Goal: Task Accomplishment & Management: Use online tool/utility

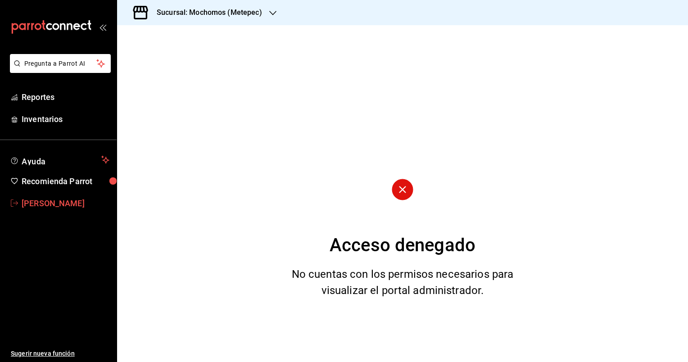
click at [86, 212] on link "[PERSON_NAME]" at bounding box center [58, 203] width 117 height 19
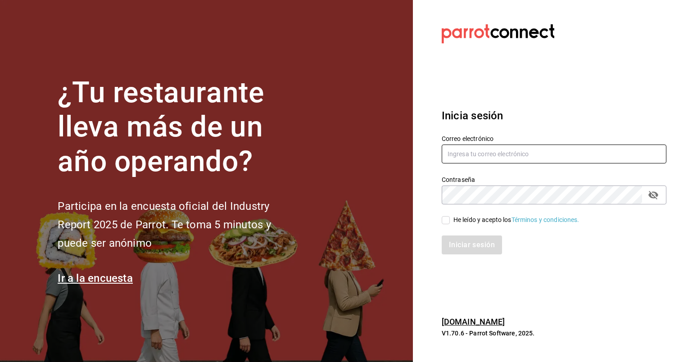
type input "[PERSON_NAME][EMAIL_ADDRESS][DOMAIN_NAME]"
click at [443, 223] on input "He leído y acepto los Términos y condiciones." at bounding box center [446, 220] width 8 height 8
checkbox input "true"
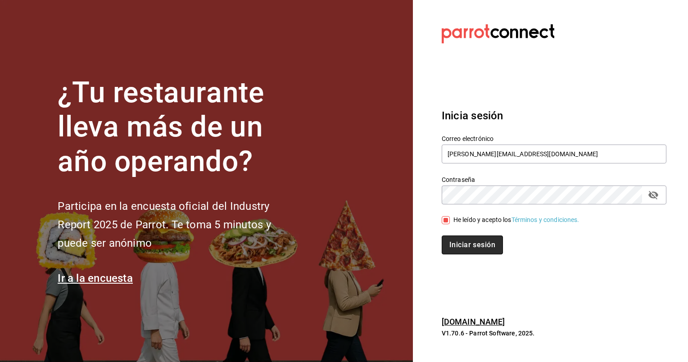
click at [470, 246] on button "Iniciar sesión" at bounding box center [472, 244] width 61 height 19
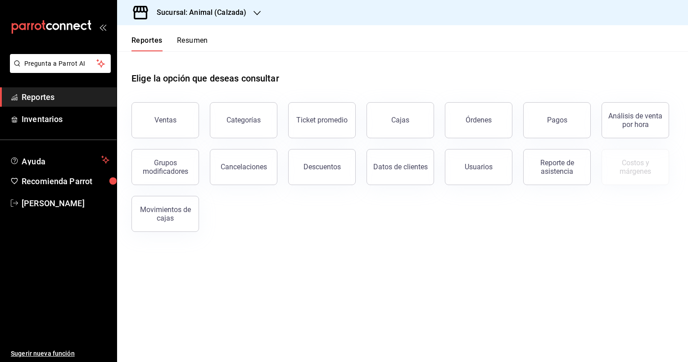
click at [258, 11] on icon "button" at bounding box center [257, 12] width 7 height 7
click at [213, 58] on div "Mochomos (Metepec)" at bounding box center [184, 58] width 121 height 9
click at [182, 114] on button "Ventas" at bounding box center [165, 120] width 68 height 36
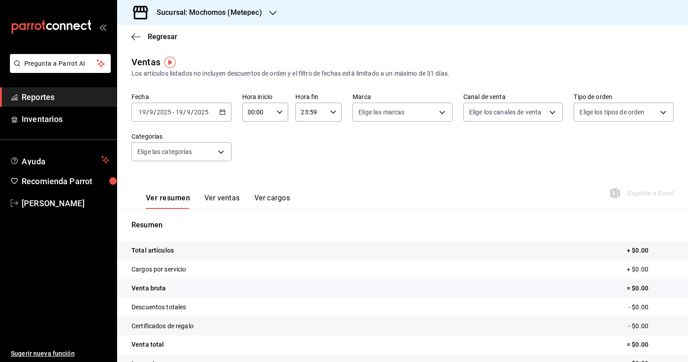
click at [222, 113] on icon "button" at bounding box center [222, 112] width 6 height 6
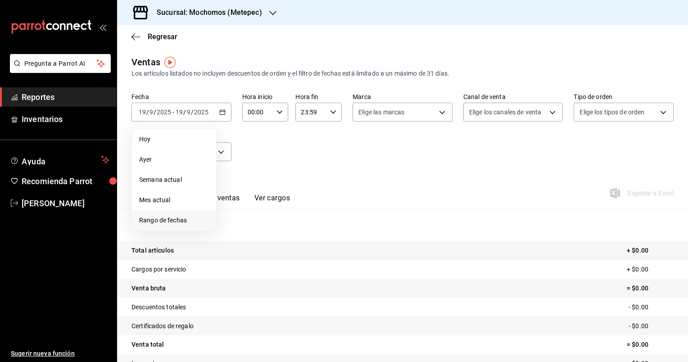
click at [175, 220] on span "Rango de fechas" at bounding box center [174, 220] width 70 height 9
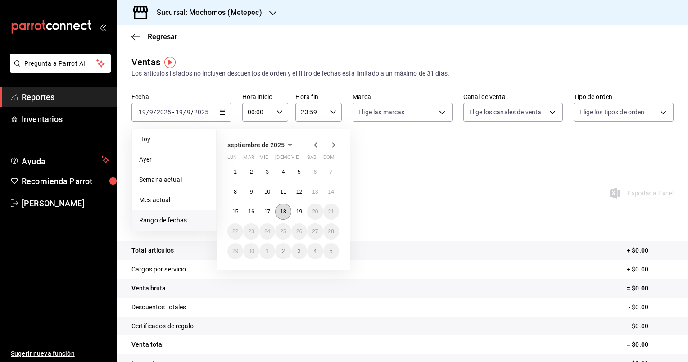
click at [287, 213] on button "18" at bounding box center [283, 212] width 16 height 16
click at [299, 211] on abbr "19" at bounding box center [299, 211] width 6 height 6
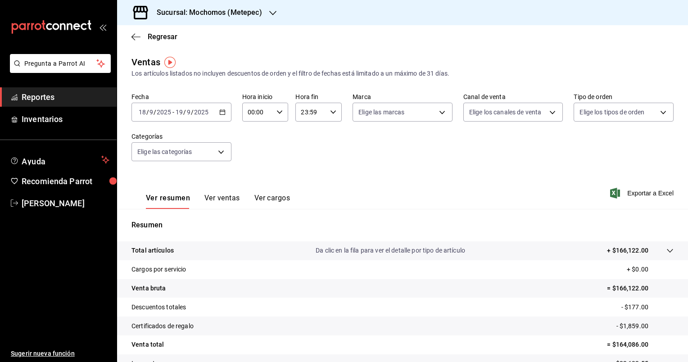
click at [277, 115] on icon "button" at bounding box center [279, 112] width 6 height 6
click at [252, 164] on span "05" at bounding box center [252, 163] width 9 height 7
type input "05:00"
click at [275, 137] on span "00" at bounding box center [275, 134] width 9 height 7
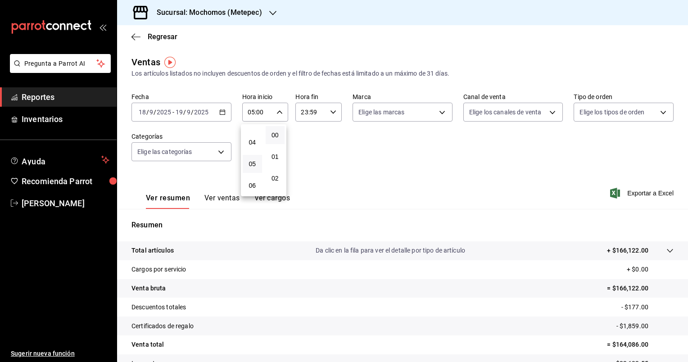
click at [333, 109] on div at bounding box center [344, 181] width 688 height 362
click at [333, 109] on icon "button" at bounding box center [333, 112] width 6 height 6
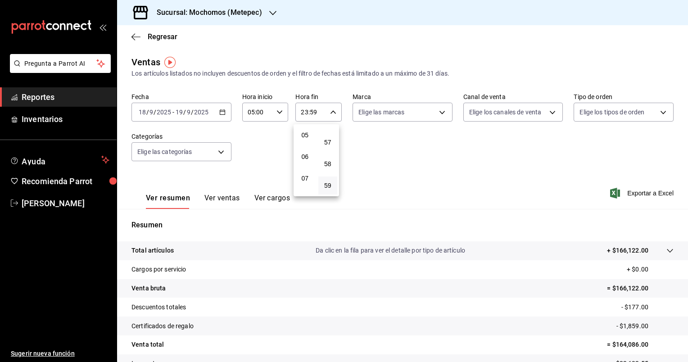
scroll to position [107, 0]
click at [304, 140] on span "05" at bounding box center [305, 136] width 9 height 7
click at [330, 134] on span "00" at bounding box center [328, 134] width 9 height 7
type input "05:00"
click at [439, 111] on div at bounding box center [344, 181] width 688 height 362
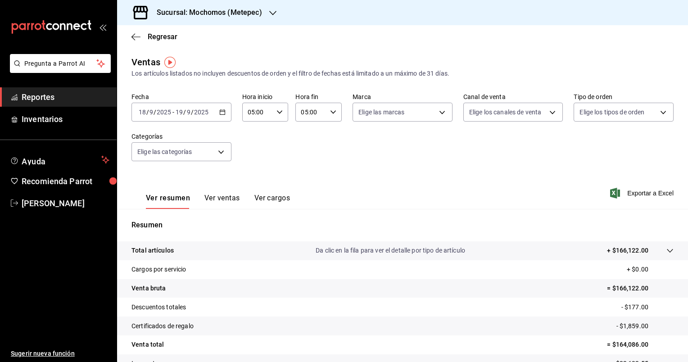
click at [439, 111] on body "Pregunta a Parrot AI Reportes Inventarios Ayuda Recomienda Parrot Cristian Merc…" at bounding box center [344, 181] width 688 height 362
click at [361, 177] on input "checkbox" at bounding box center [360, 177] width 8 height 8
checkbox input "true"
type input "2365f74e-aa6b-4392-bdf2-72765591bddf"
checkbox input "true"
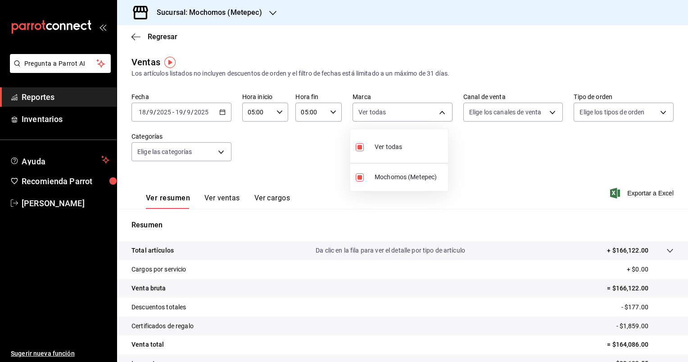
click at [547, 113] on div at bounding box center [344, 181] width 688 height 362
click at [547, 113] on body "Pregunta a Parrot AI Reportes Inventarios Ayuda Recomienda Parrot Cristian Merc…" at bounding box center [344, 181] width 688 height 362
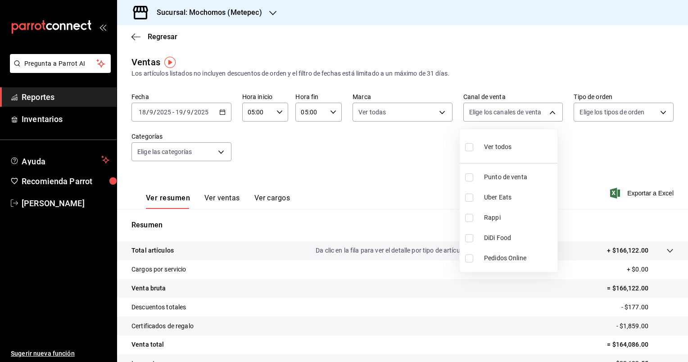
click at [469, 146] on input "checkbox" at bounding box center [469, 147] width 8 height 8
checkbox input "true"
type input "PARROT,UBER_EATS,RAPPI,DIDI_FOOD,ONLINE"
checkbox input "true"
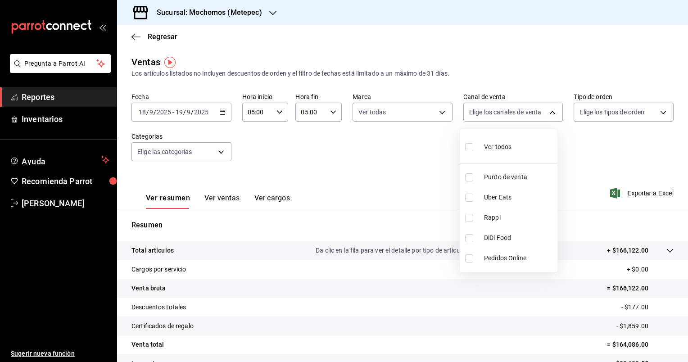
checkbox input "true"
click at [656, 112] on div at bounding box center [344, 181] width 688 height 362
click at [656, 112] on body "Pregunta a Parrot AI Reportes Inventarios Ayuda Recomienda Parrot Cristian Merc…" at bounding box center [344, 181] width 688 height 362
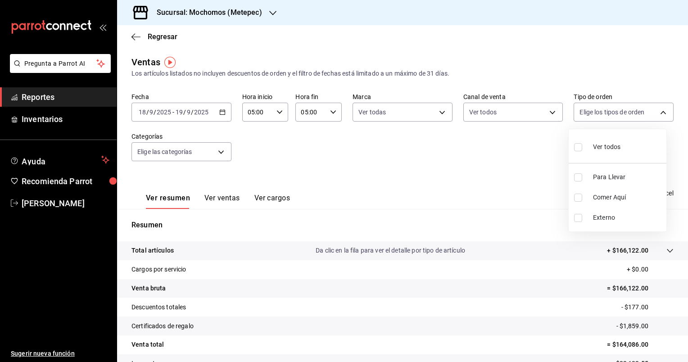
click at [578, 145] on input "checkbox" at bounding box center [578, 147] width 8 height 8
checkbox input "true"
type input "3a236ed8-2e24-47ca-8e59-ead494492482,da8509e8-5fca-4f62-958e-973104937870,EXTER…"
checkbox input "true"
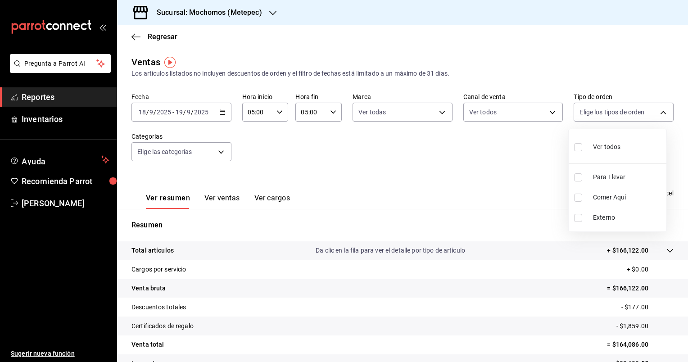
checkbox input "true"
click at [219, 150] on div at bounding box center [344, 181] width 688 height 362
click at [219, 150] on body "Pregunta a Parrot AI Reportes Inventarios Ayuda Recomienda Parrot Cristian Merc…" at bounding box center [344, 181] width 688 height 362
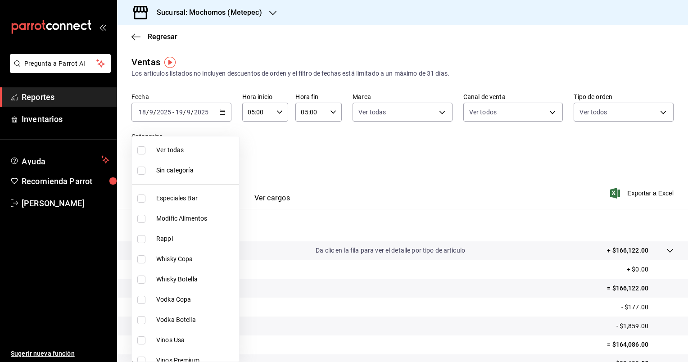
click at [144, 152] on input "checkbox" at bounding box center [141, 150] width 8 height 8
checkbox input "true"
type input "c9cbc288-c827-488d-81f5-370afefb1912,46081463-7037-4dd2-a9ab-e56ff6a8fa7c,bf958…"
checkbox input "true"
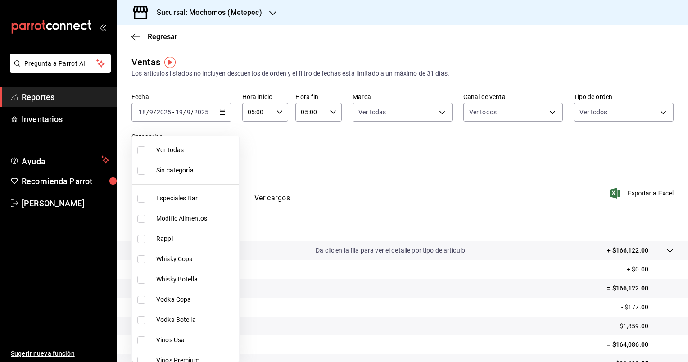
checkbox input "true"
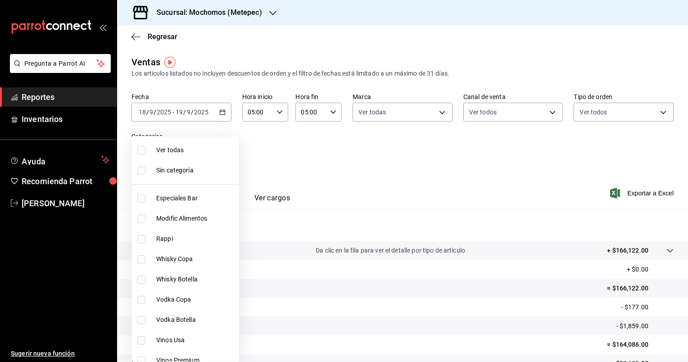
checkbox input "true"
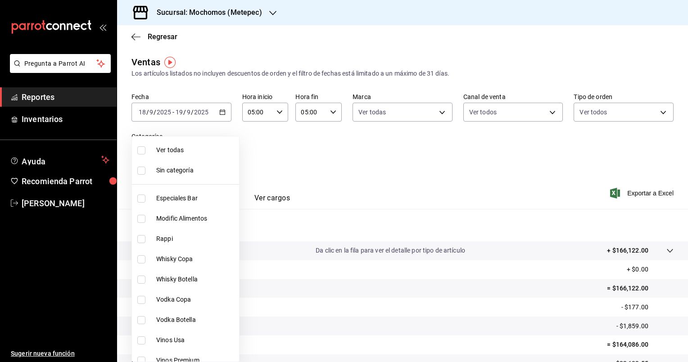
checkbox input "true"
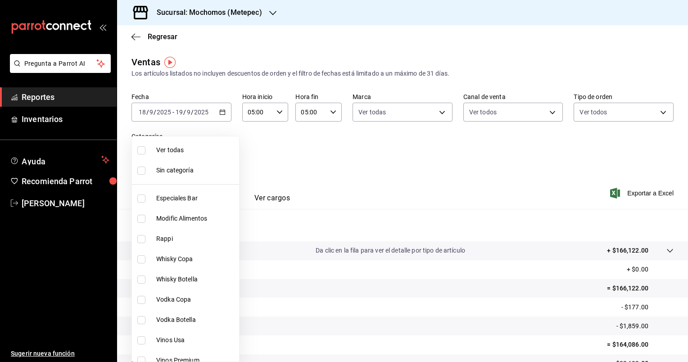
checkbox input "true"
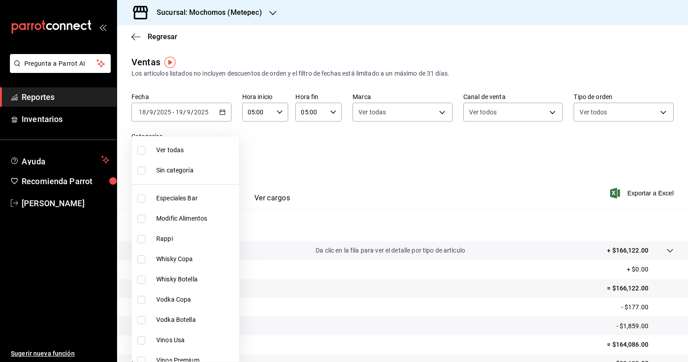
checkbox input "true"
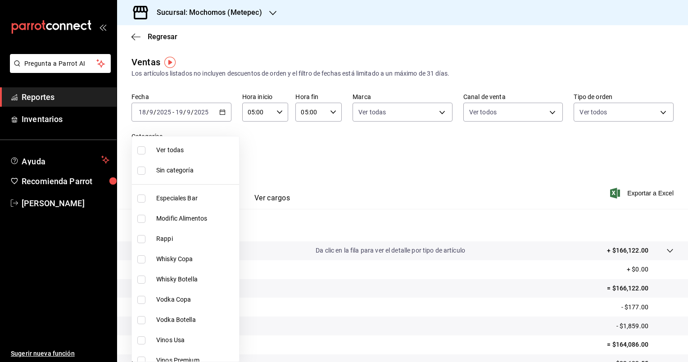
checkbox input "true"
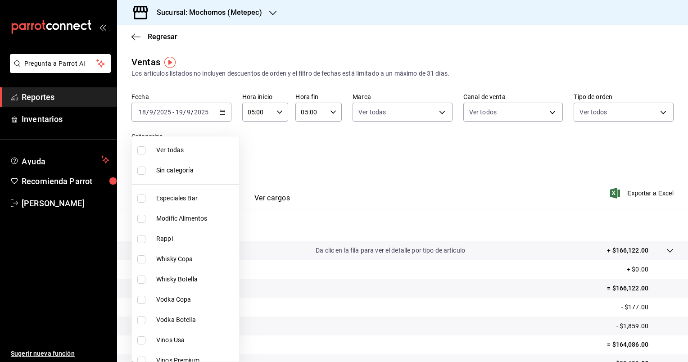
checkbox input "true"
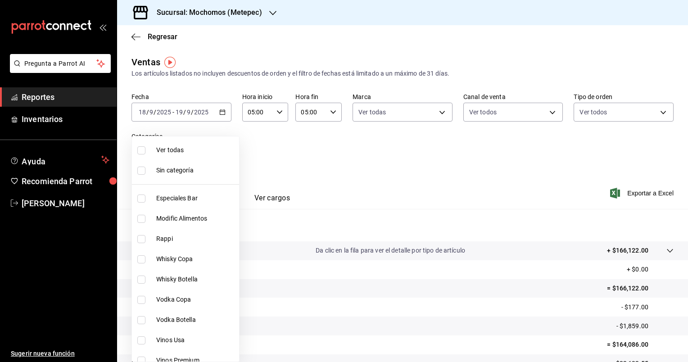
checkbox input "true"
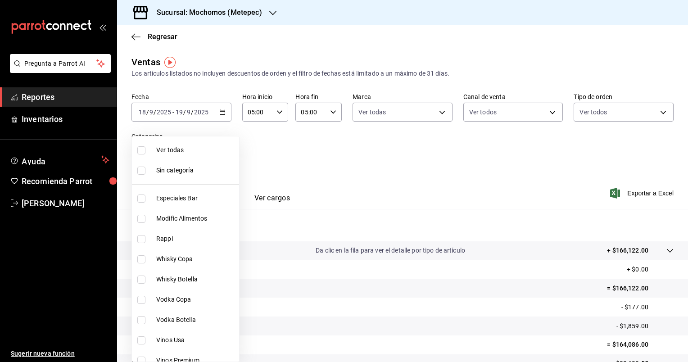
checkbox input "true"
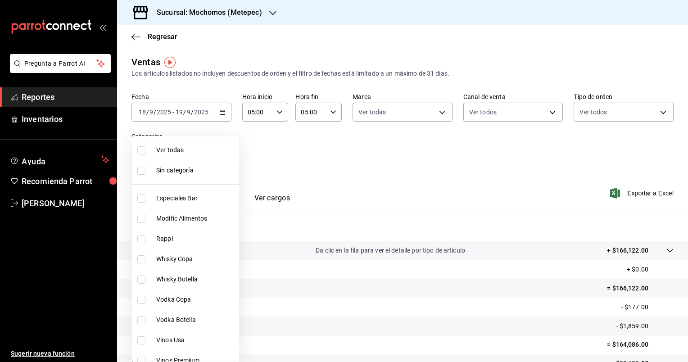
checkbox input "true"
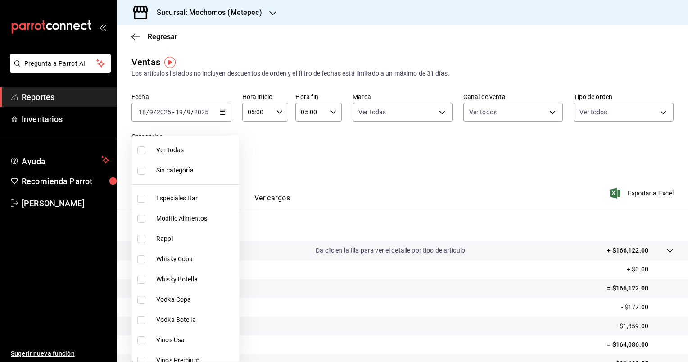
checkbox input "true"
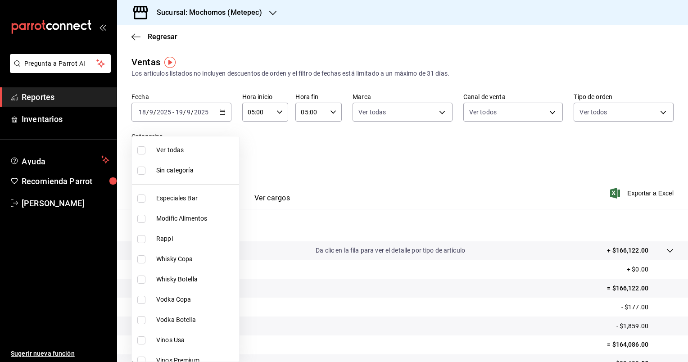
checkbox input "true"
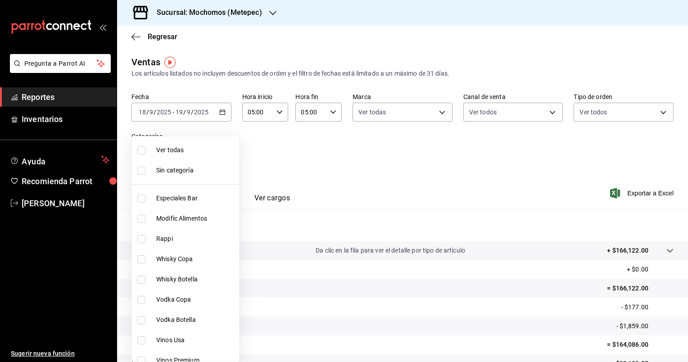
checkbox input "true"
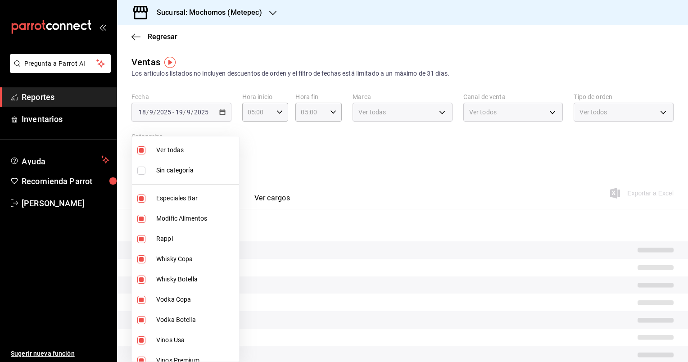
click at [143, 170] on input "checkbox" at bounding box center [141, 171] width 8 height 8
checkbox input "true"
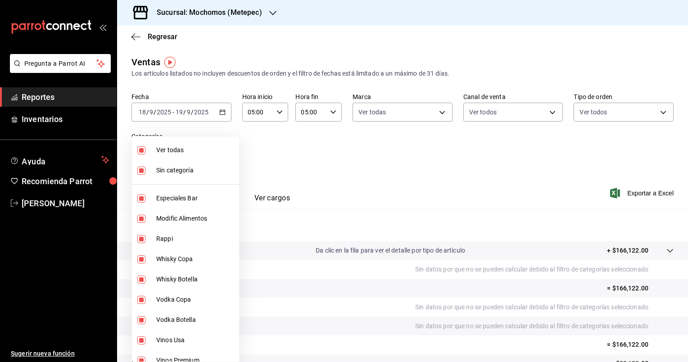
click at [451, 179] on div at bounding box center [344, 181] width 688 height 362
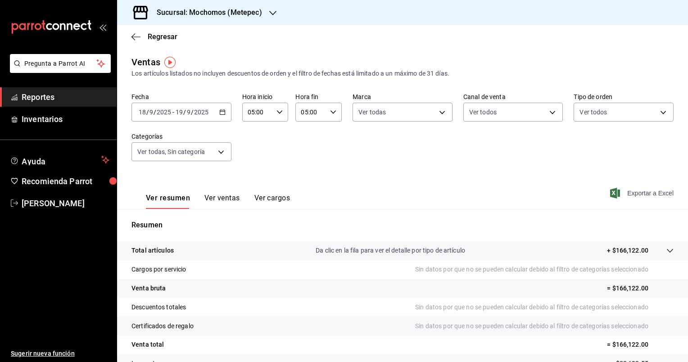
click at [637, 193] on span "Exportar a Excel" at bounding box center [643, 193] width 62 height 11
